Goal: Navigation & Orientation: Find specific page/section

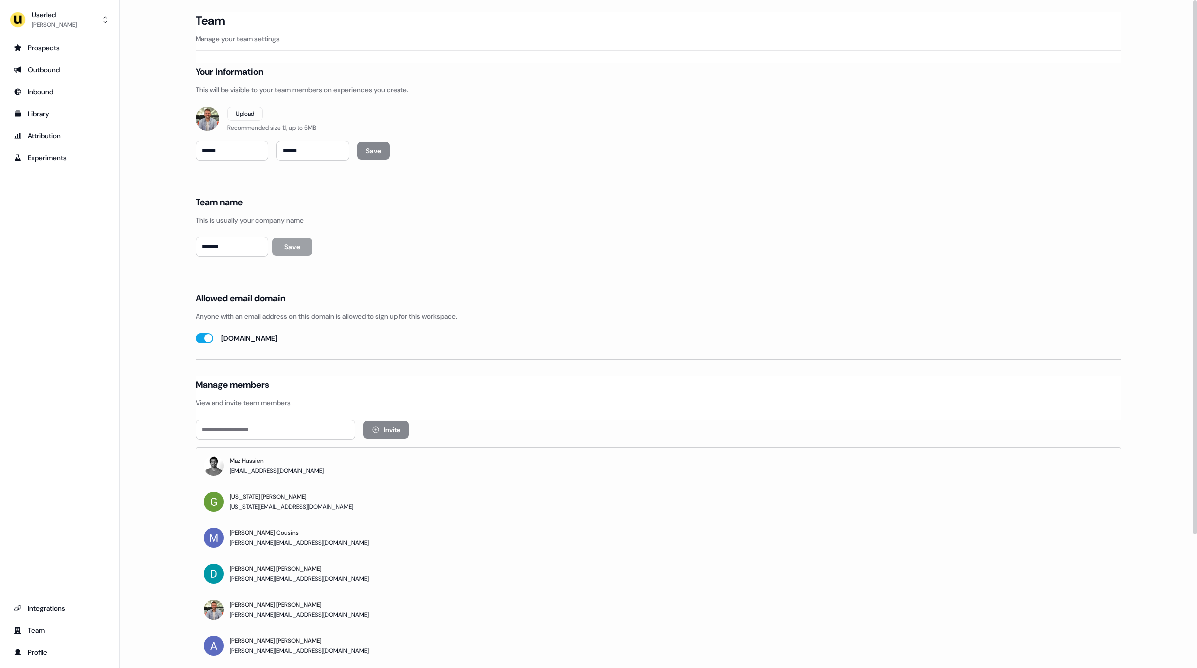
click at [118, 287] on div "Userled Oliver Grogan Prospects Outbound Inbound Library Attribution Experiment…" at bounding box center [60, 334] width 120 height 668
click at [46, 47] on div "Prospects" at bounding box center [59, 48] width 91 height 10
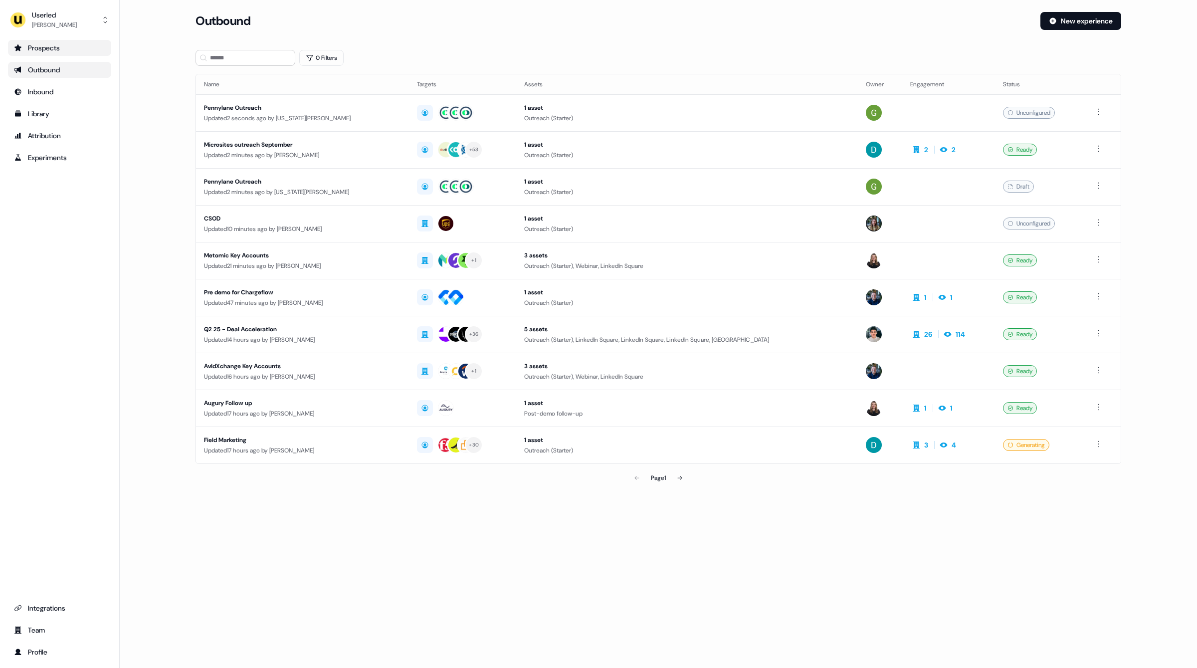
click at [31, 47] on div "Prospects" at bounding box center [59, 48] width 91 height 10
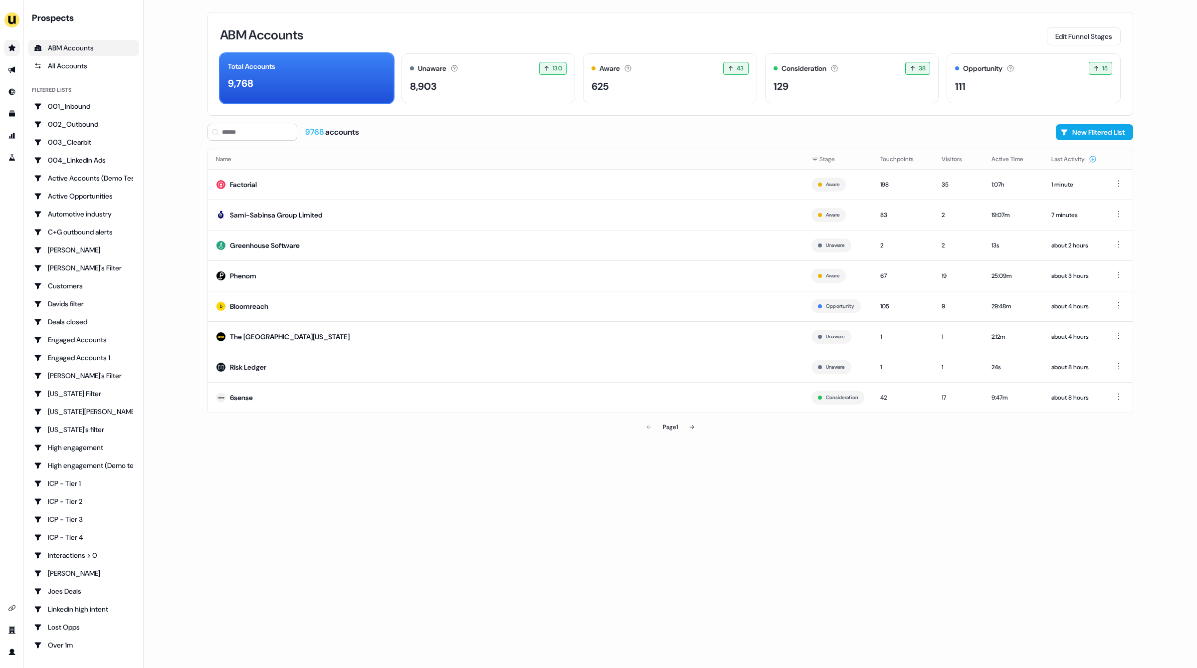
click at [591, 462] on div "ABM Accounts Edit Funnel Stages Total Accounts 9,768 Unaware The default stage …" at bounding box center [669, 334] width 957 height 668
